Goal: Information Seeking & Learning: Learn about a topic

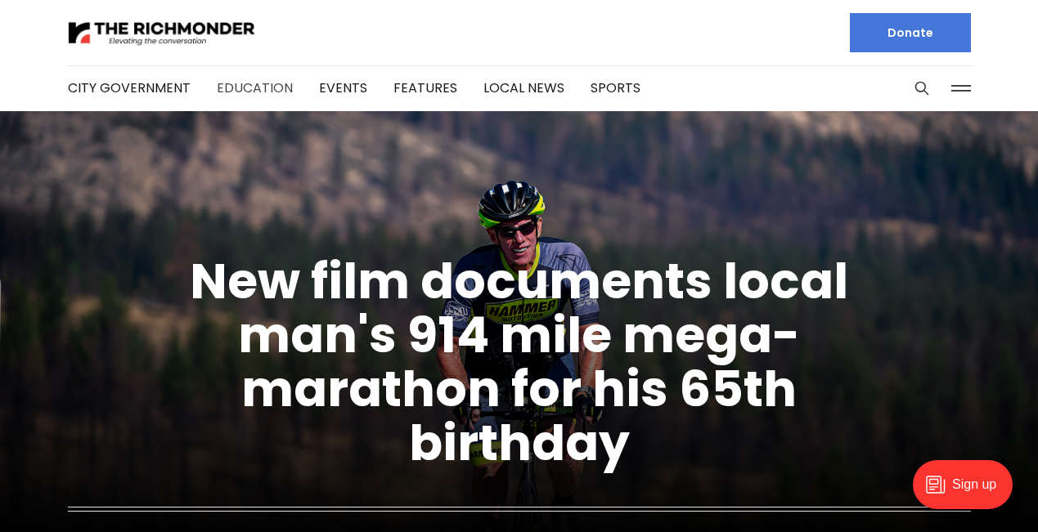
click at [267, 88] on link "Education" at bounding box center [255, 88] width 76 height 19
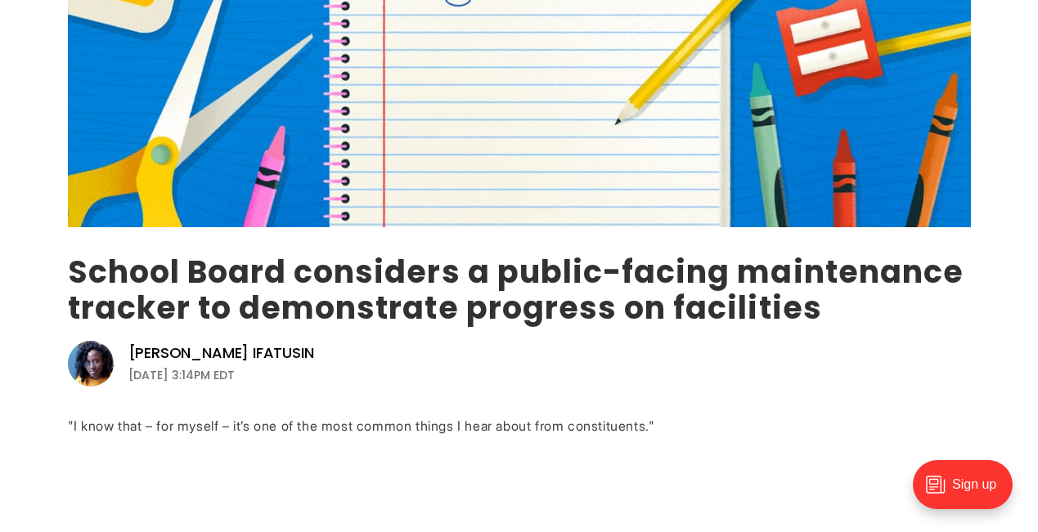
scroll to position [372, 0]
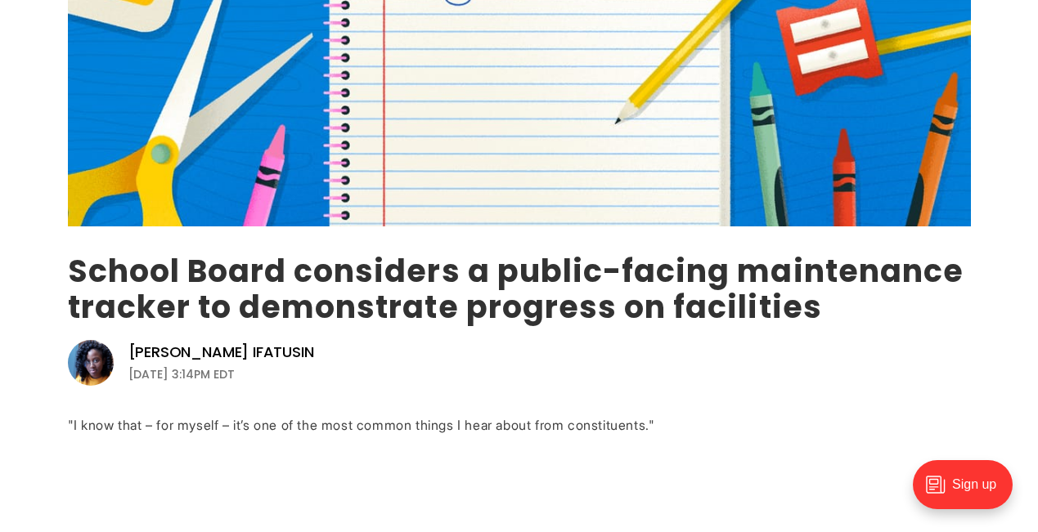
click at [110, 276] on link "School Board considers a public-facing maintenance tracker to demonstrate progr…" at bounding box center [516, 288] width 896 height 79
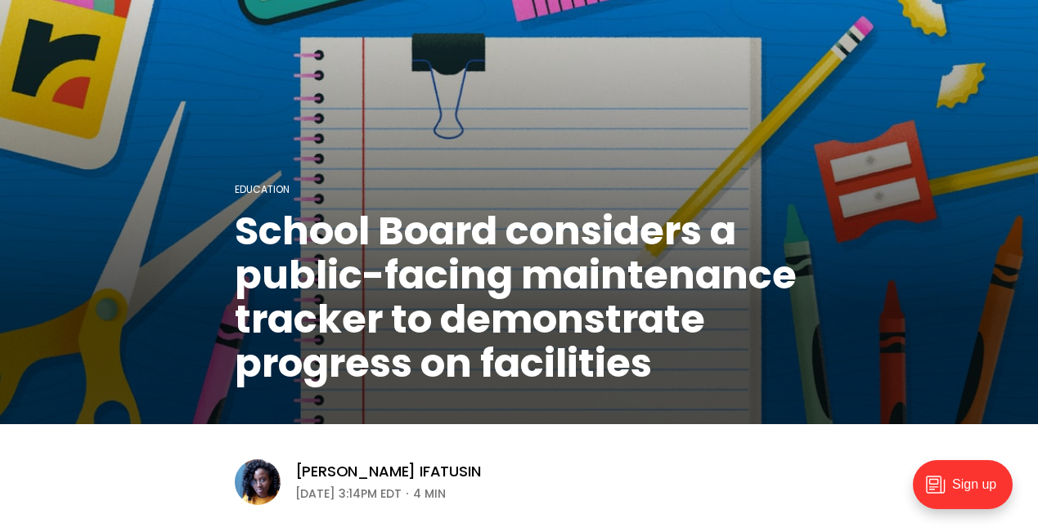
scroll to position [114, 0]
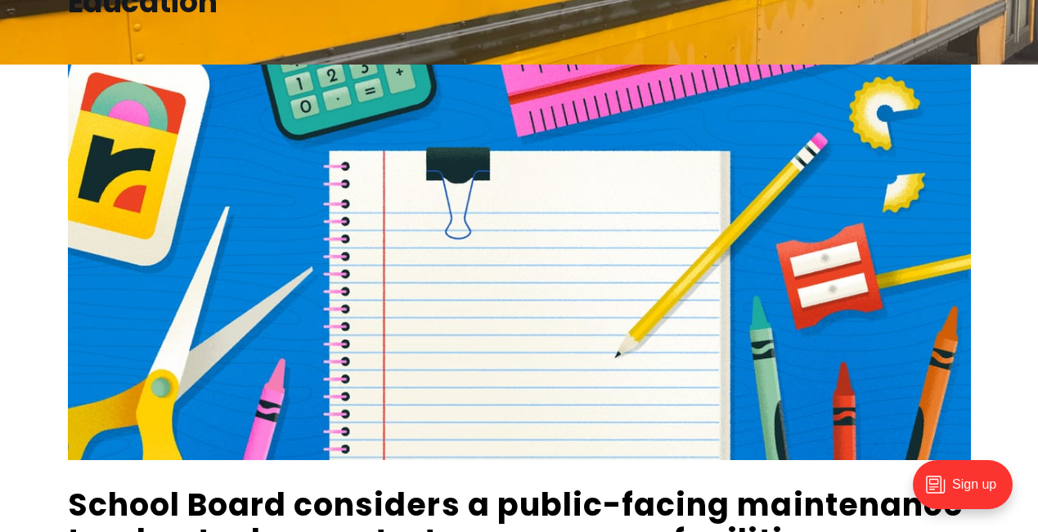
scroll to position [433, 0]
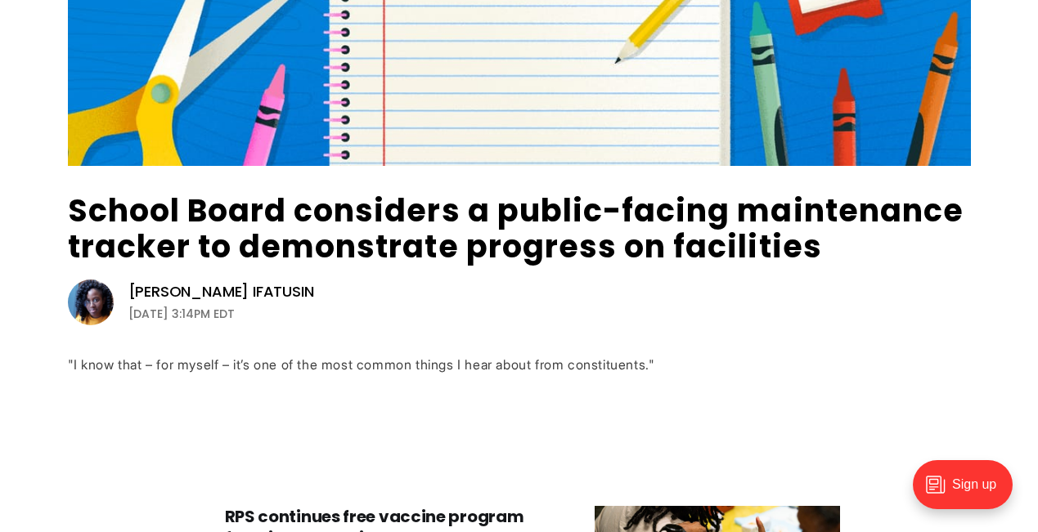
click at [91, 299] on img at bounding box center [91, 303] width 46 height 46
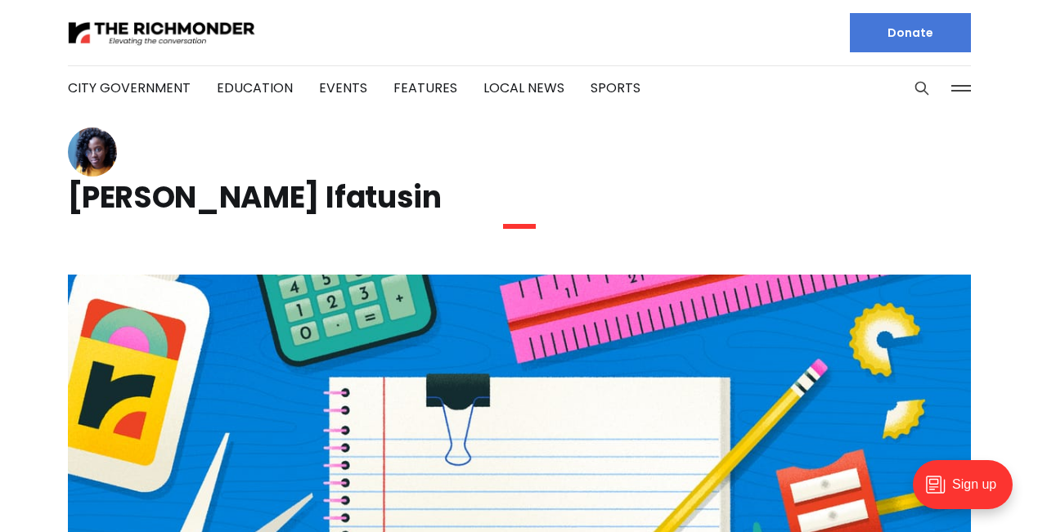
click at [94, 164] on img at bounding box center [92, 152] width 49 height 49
click at [114, 34] on img at bounding box center [162, 33] width 188 height 29
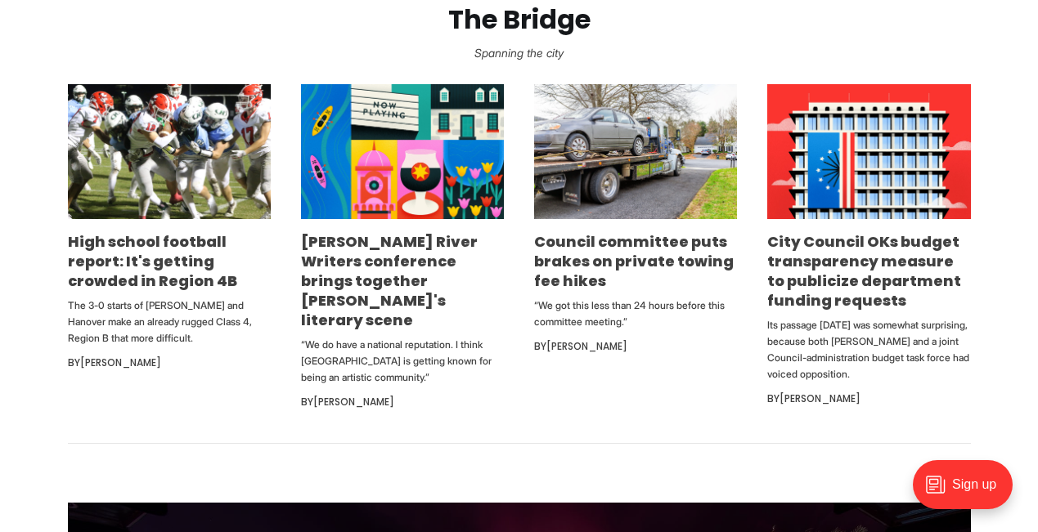
scroll to position [923, 0]
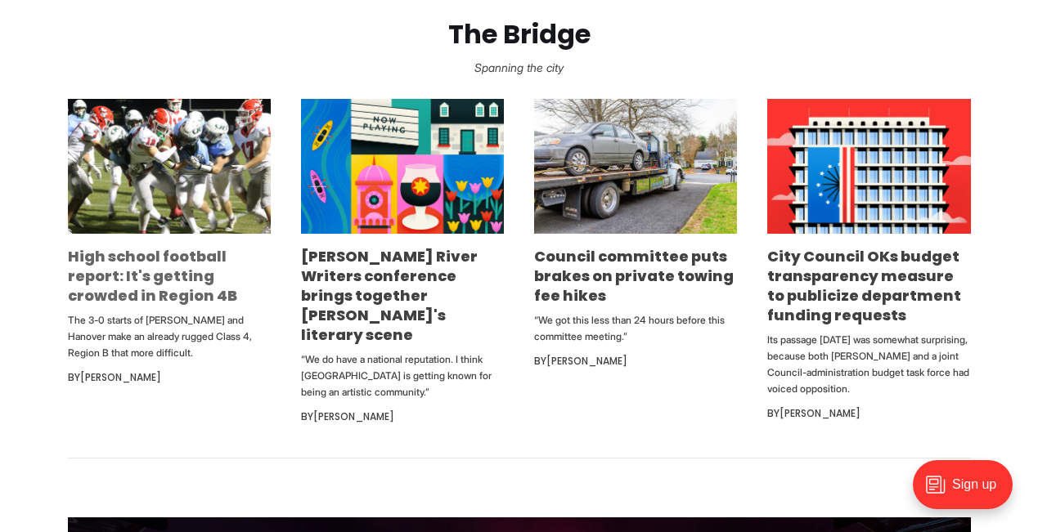
click at [197, 254] on link "High school football report: It's getting crowded in Region 4B" at bounding box center [152, 276] width 169 height 60
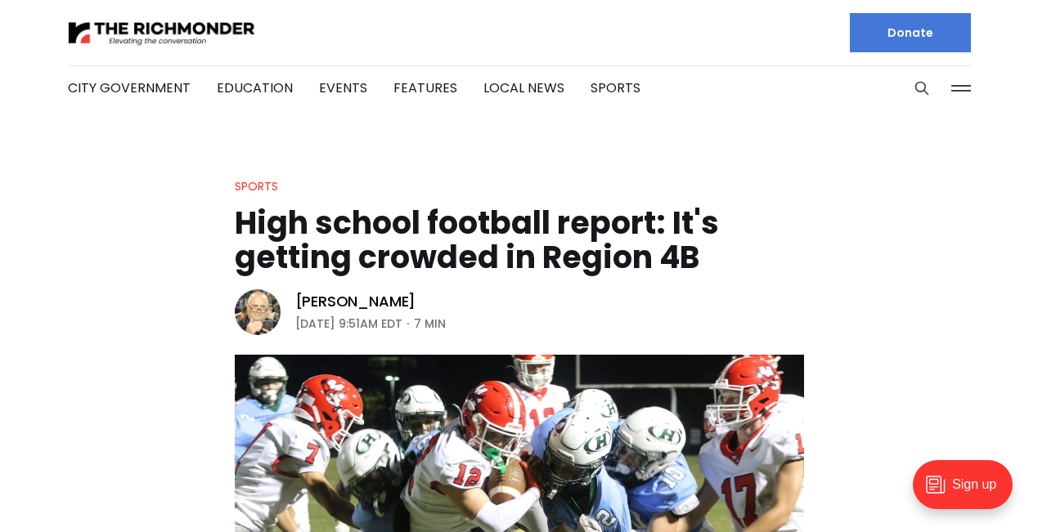
scroll to position [32, 0]
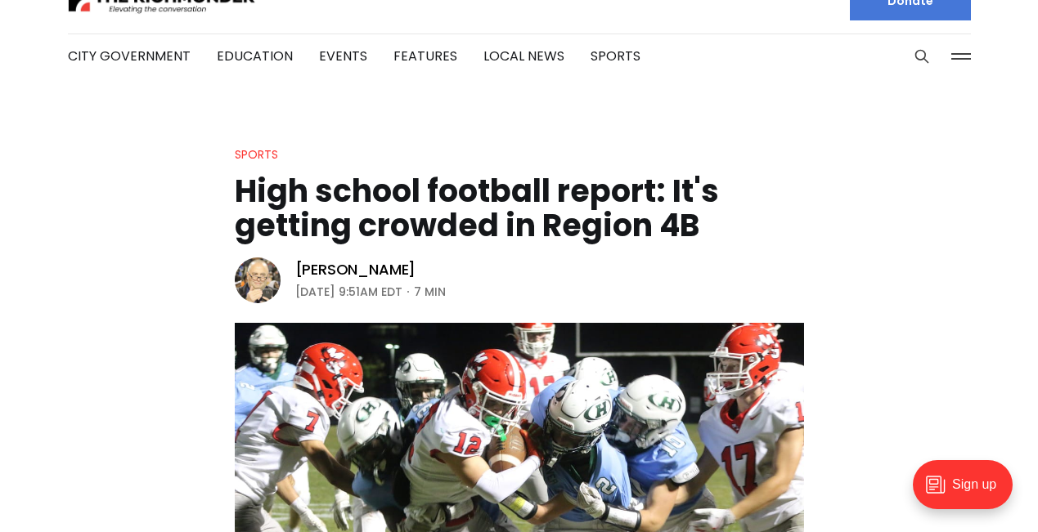
click at [247, 272] on img at bounding box center [258, 281] width 46 height 46
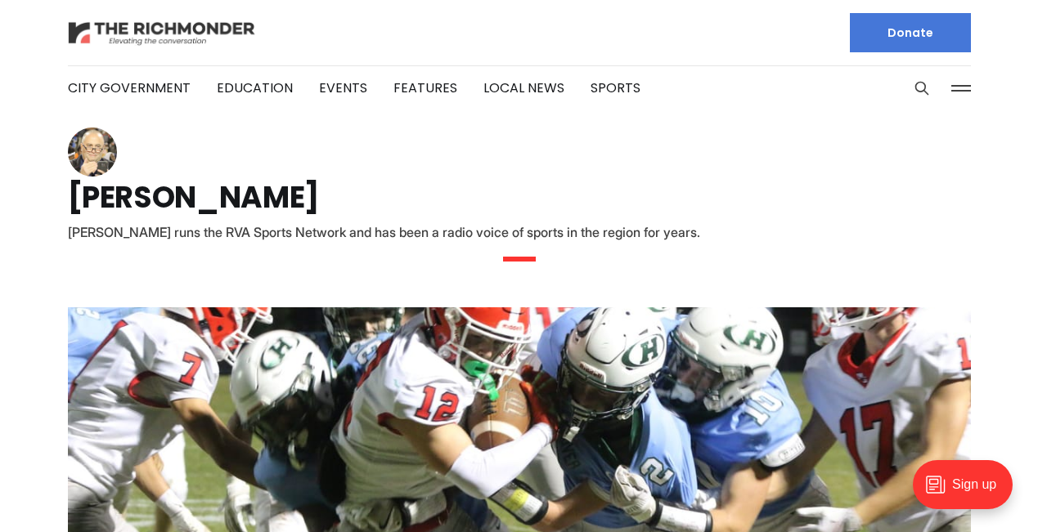
click at [115, 31] on img at bounding box center [162, 33] width 188 height 29
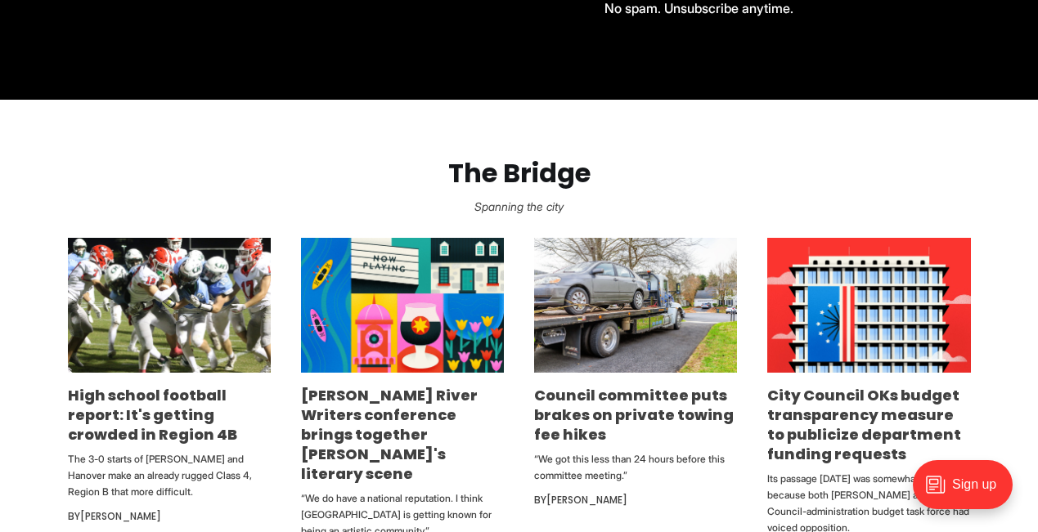
scroll to position [906, 0]
